Goal: Navigation & Orientation: Find specific page/section

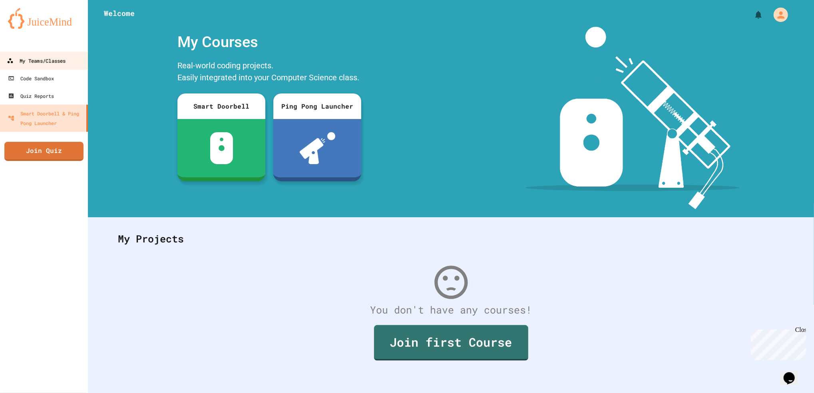
click at [46, 62] on div "My Teams/Classes" at bounding box center [36, 61] width 59 height 10
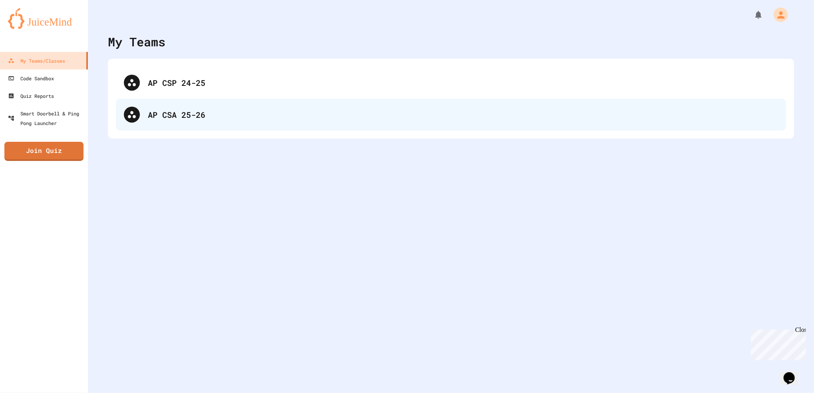
click at [176, 111] on div "AP CSA 25-26" at bounding box center [463, 115] width 630 height 12
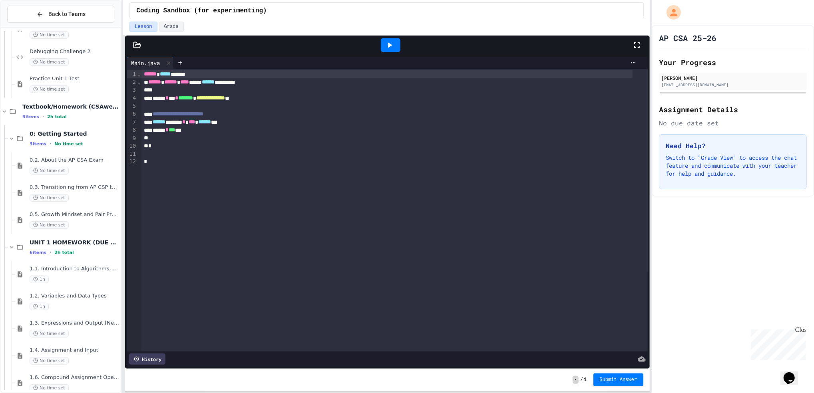
scroll to position [493, 0]
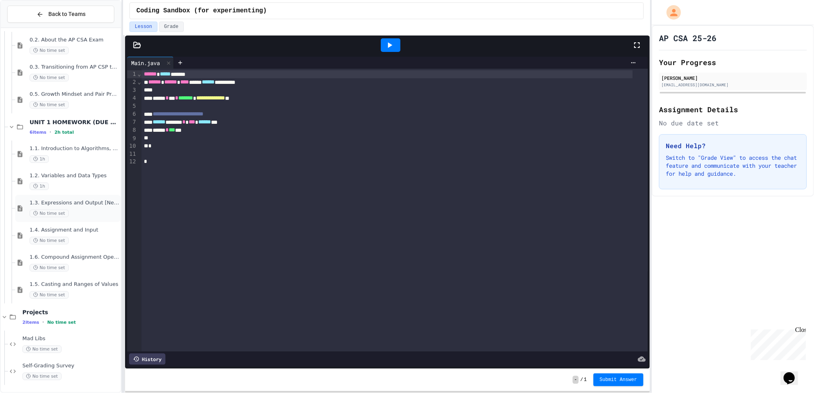
click at [85, 215] on div "No time set" at bounding box center [74, 214] width 89 height 8
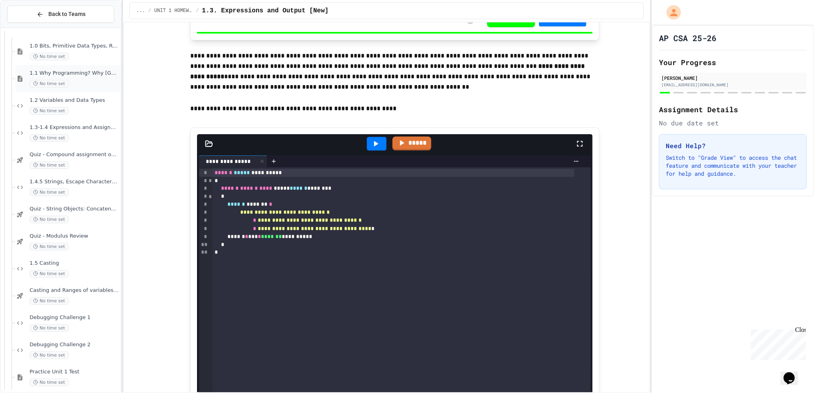
scroll to position [106, 0]
